Goal: Find specific page/section: Find specific page/section

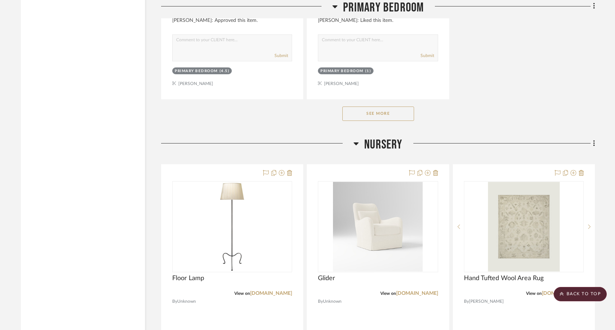
scroll to position [7164, 0]
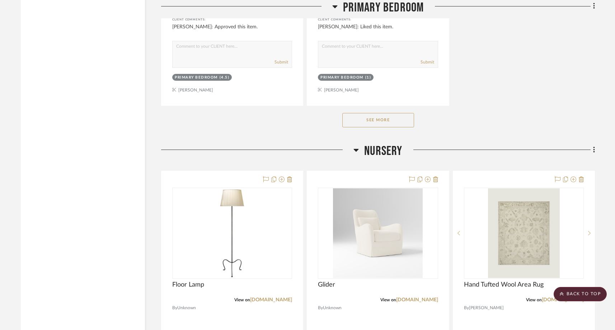
click at [359, 113] on button "See More" at bounding box center [378, 120] width 72 height 14
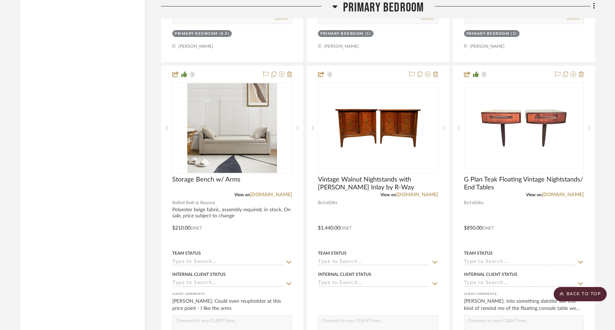
scroll to position [7207, 0]
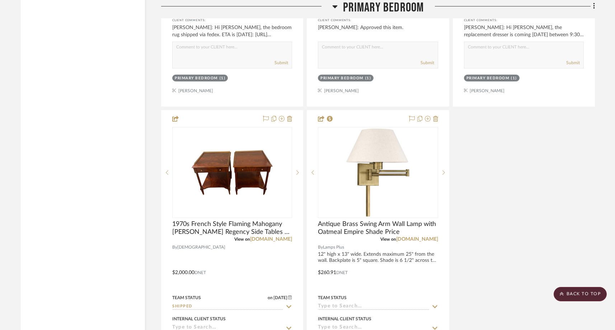
scroll to position [6849, 0]
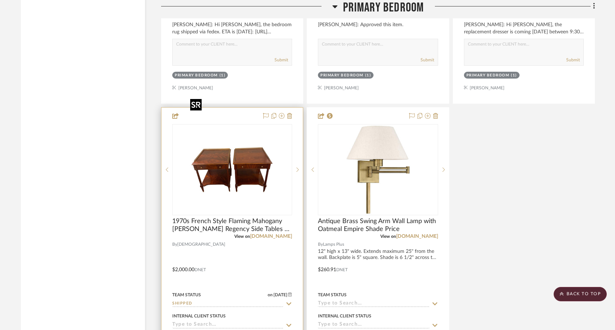
click at [224, 169] on img "0" at bounding box center [232, 170] width 90 height 90
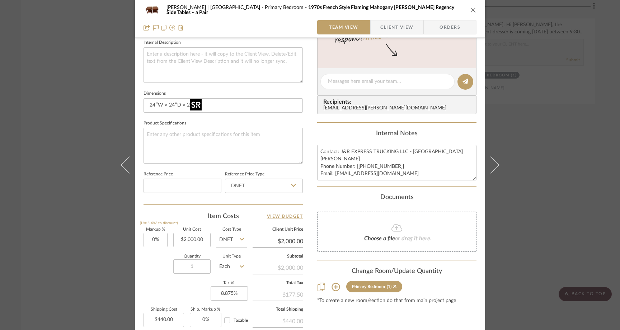
scroll to position [280, 0]
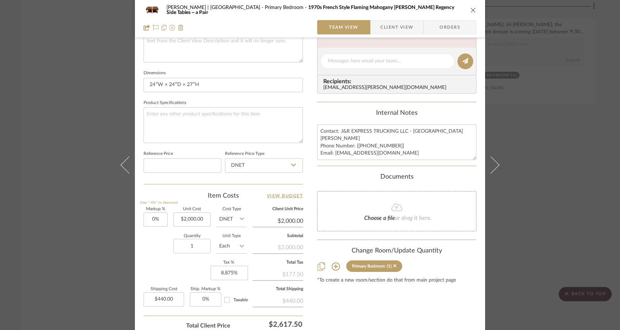
click at [82, 57] on div "Ferree | Brooklyn Heights Primary Bedroom 1970s French Style Flaming Mahogany L…" at bounding box center [310, 165] width 620 height 330
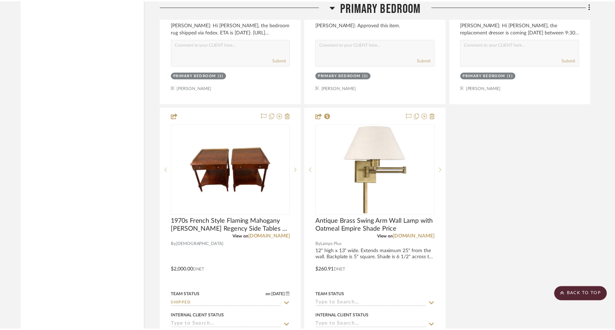
scroll to position [6849, 0]
